Goal: Task Accomplishment & Management: Manage account settings

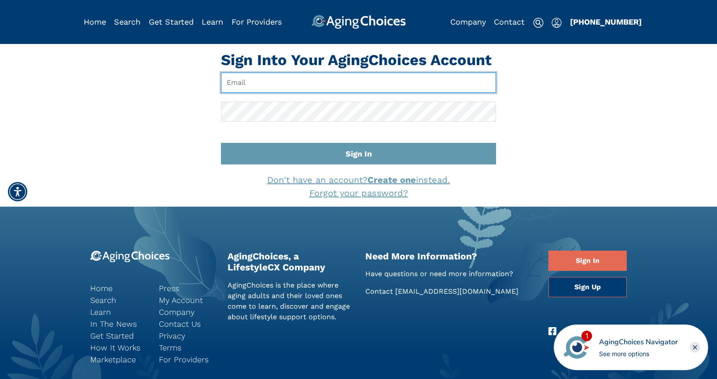
click at [318, 79] on input "Email" at bounding box center [358, 83] width 275 height 20
type input "[EMAIL_ADDRESS][DOMAIN_NAME]"
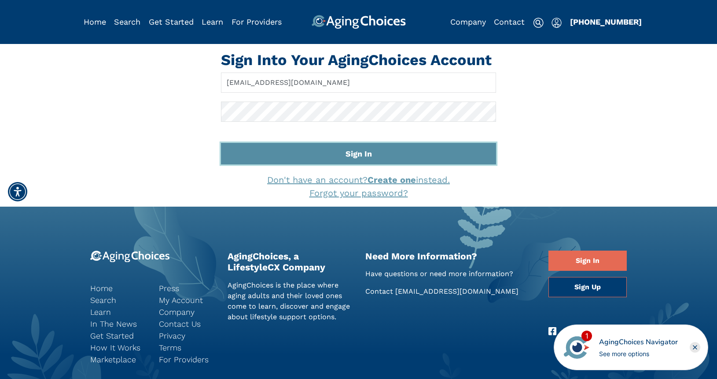
click at [358, 156] on button "Sign In" at bounding box center [358, 154] width 275 height 22
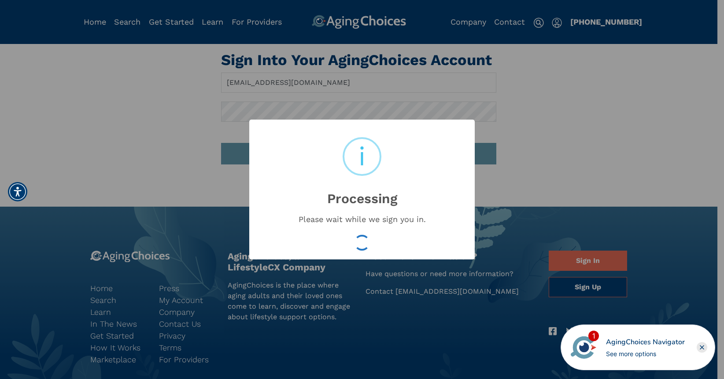
click at [548, 142] on div "× i Processing Please wait while we sign you in. OK No Cancel" at bounding box center [362, 189] width 724 height 379
click at [580, 110] on div "× i Processing Please wait while we sign you in. OK No Cancel" at bounding box center [362, 189] width 724 height 379
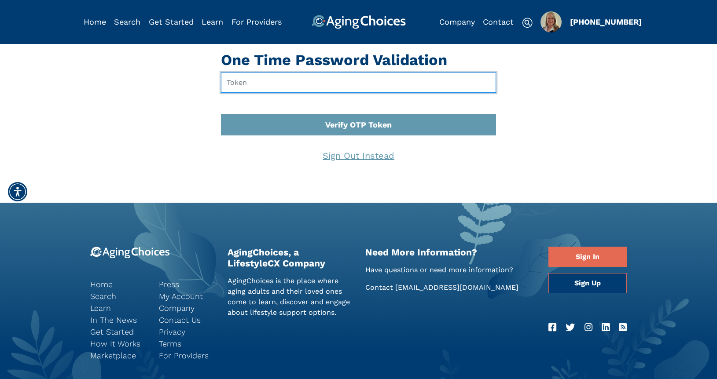
click at [250, 85] on input "text" at bounding box center [358, 83] width 275 height 20
type input "861422"
click at [221, 114] on button "Verify OTP Token" at bounding box center [358, 125] width 275 height 22
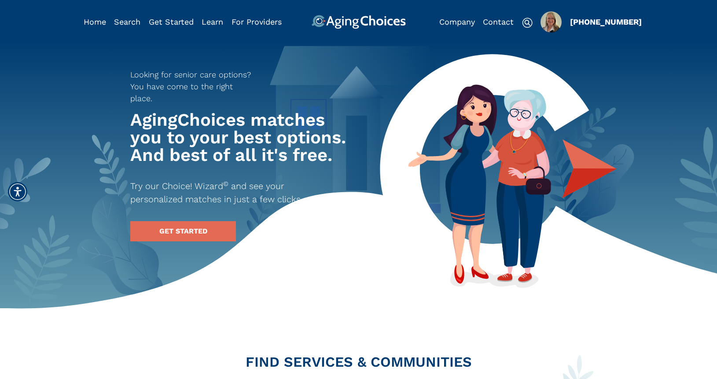
click at [556, 21] on img "Popover trigger" at bounding box center [550, 21] width 21 height 21
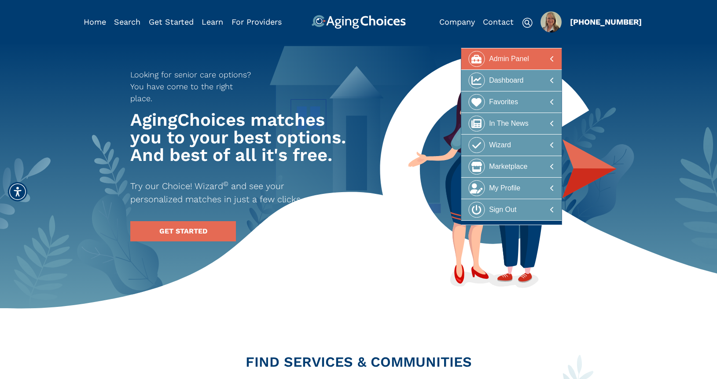
click at [527, 59] on div "Admin Panel" at bounding box center [509, 59] width 40 height 16
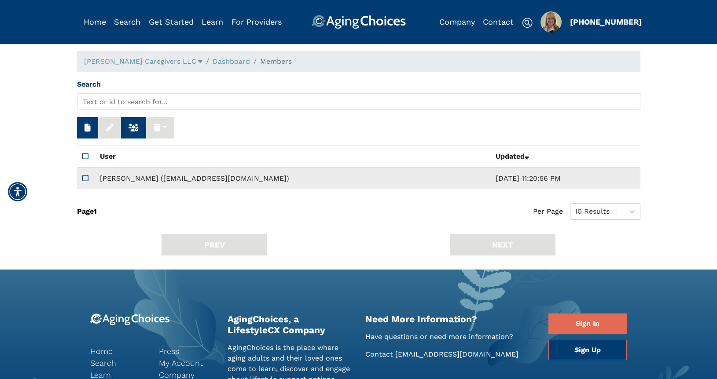
click at [129, 179] on td "Samantha Adams (info@kittbrookcaregivers.com)" at bounding box center [293, 179] width 396 height 22
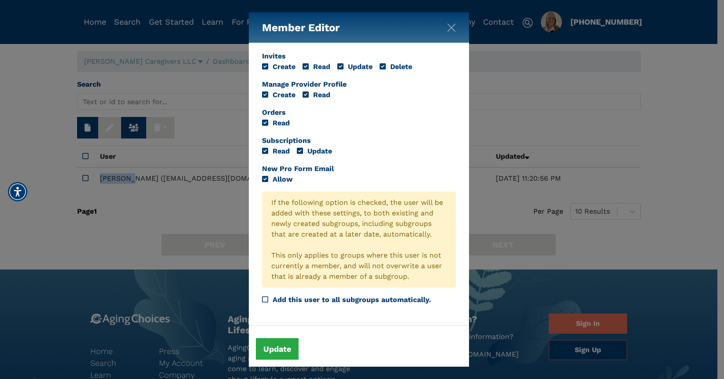
scroll to position [332, 0]
click at [534, 120] on div "Member Editor Delete Delete (Including Subgroups) User Samantha Adams (info@kit…" at bounding box center [362, 189] width 724 height 379
